Goal: Task Accomplishment & Management: Manage account settings

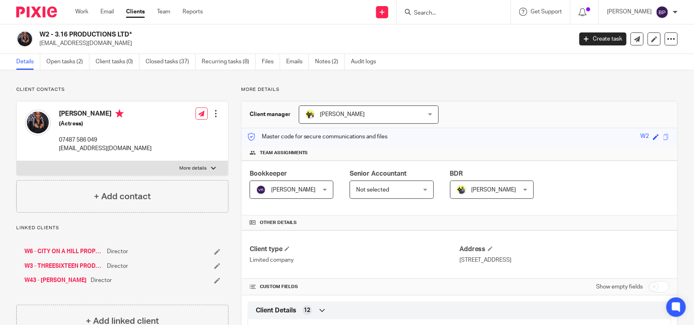
click at [450, 15] on input "Search" at bounding box center [449, 13] width 73 height 7
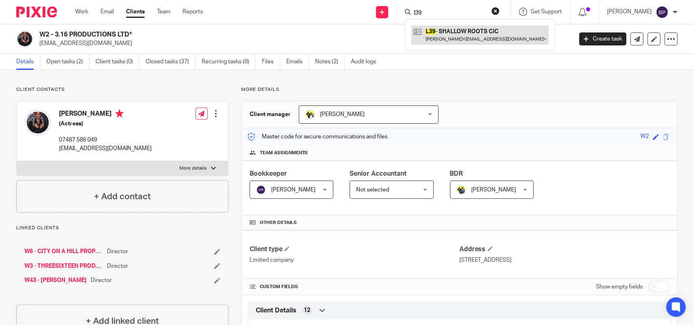
type input "l39"
click at [460, 31] on link at bounding box center [479, 35] width 137 height 19
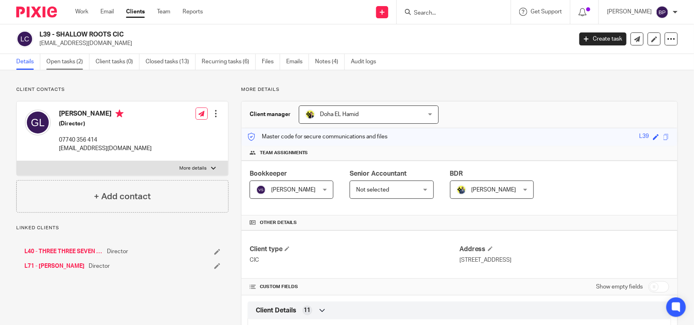
click at [78, 67] on link "Open tasks (2)" at bounding box center [67, 62] width 43 height 16
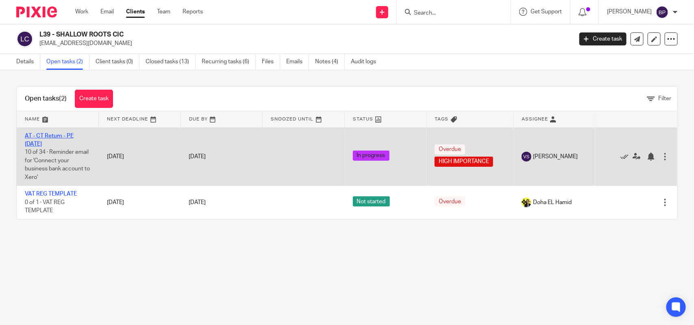
click at [63, 137] on link "AT - CT Return - PE 30-11-2024" at bounding box center [49, 140] width 49 height 14
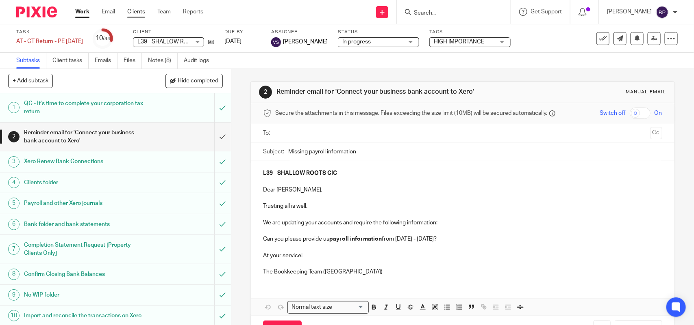
click at [143, 12] on link "Clients" at bounding box center [136, 12] width 18 height 8
